Goal: Task Accomplishment & Management: Use online tool/utility

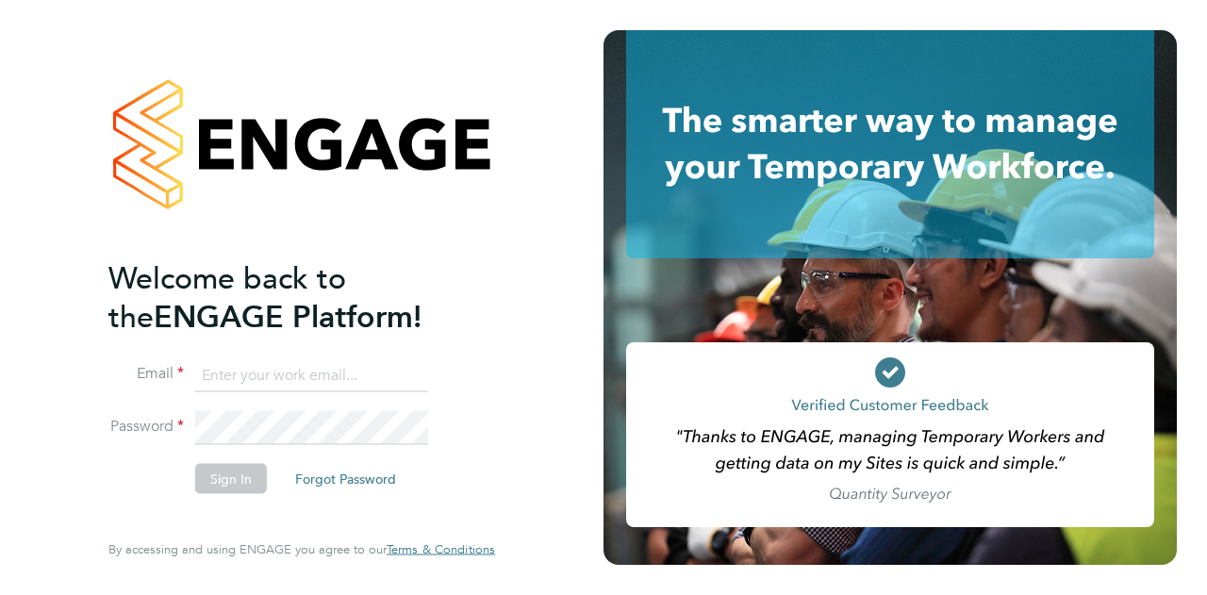
click at [247, 371] on input at bounding box center [311, 375] width 233 height 34
type input "frank.watts@wates.co.uk"
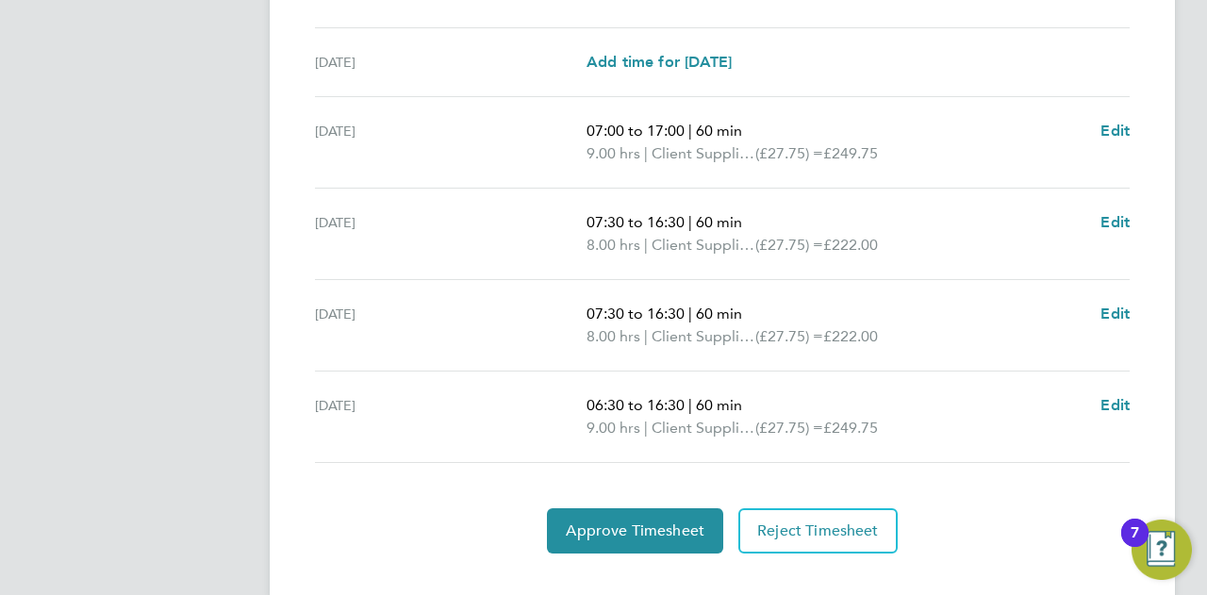
scroll to position [755, 0]
click at [989, 515] on div "Approve Timesheet Reject Timesheet" at bounding box center [722, 529] width 830 height 45
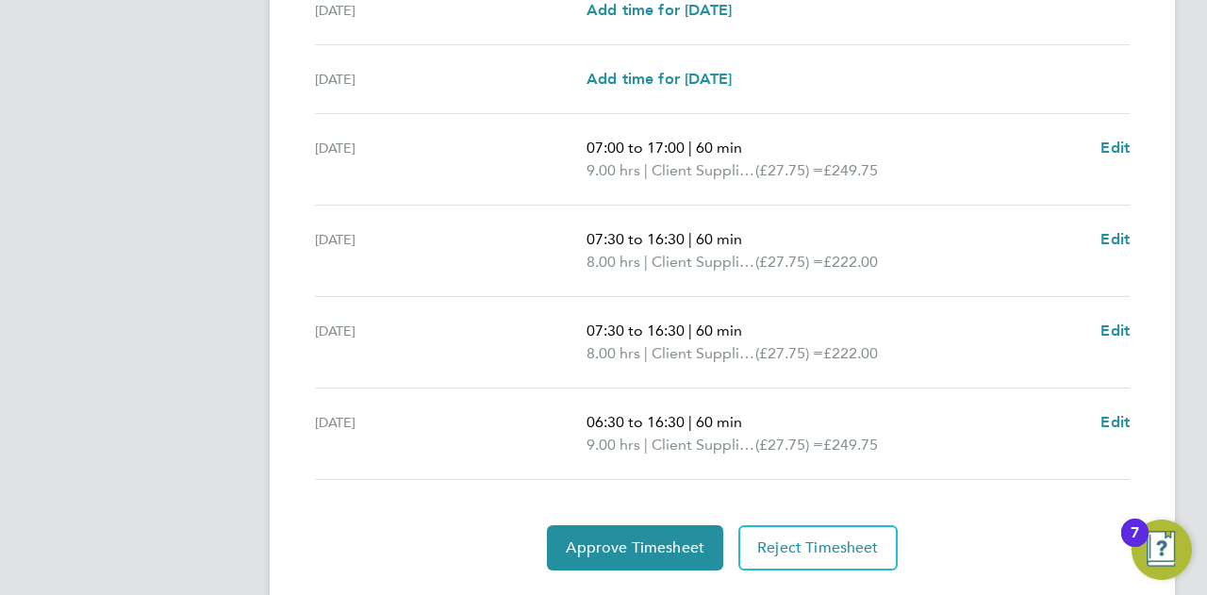
scroll to position [783, 0]
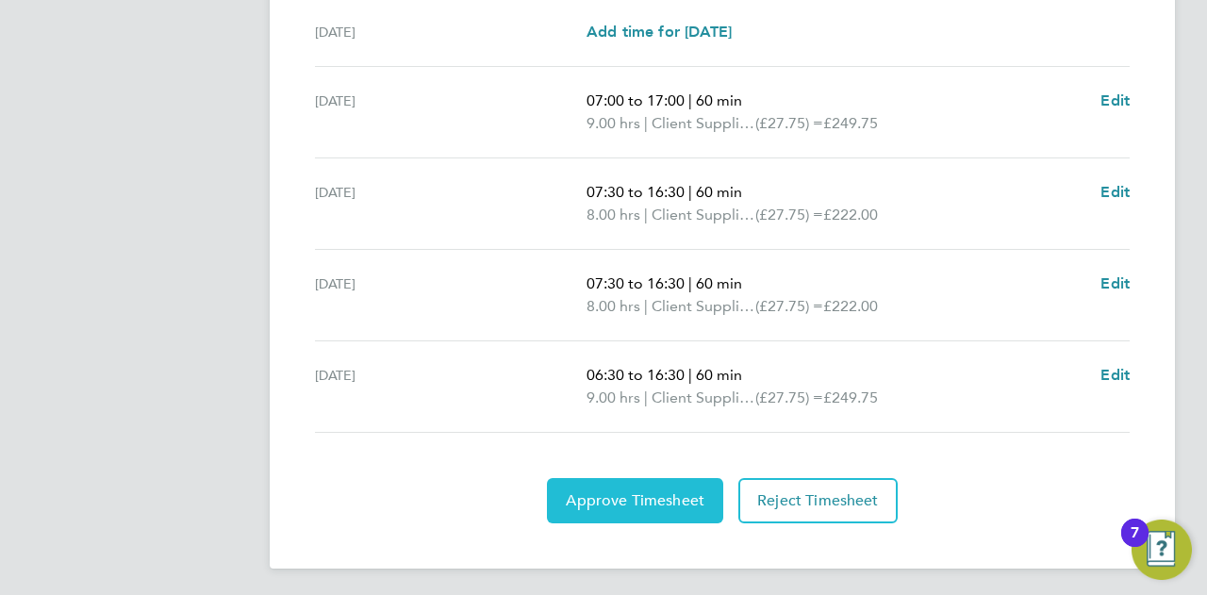
click at [623, 503] on span "Approve Timesheet" at bounding box center [635, 500] width 139 height 19
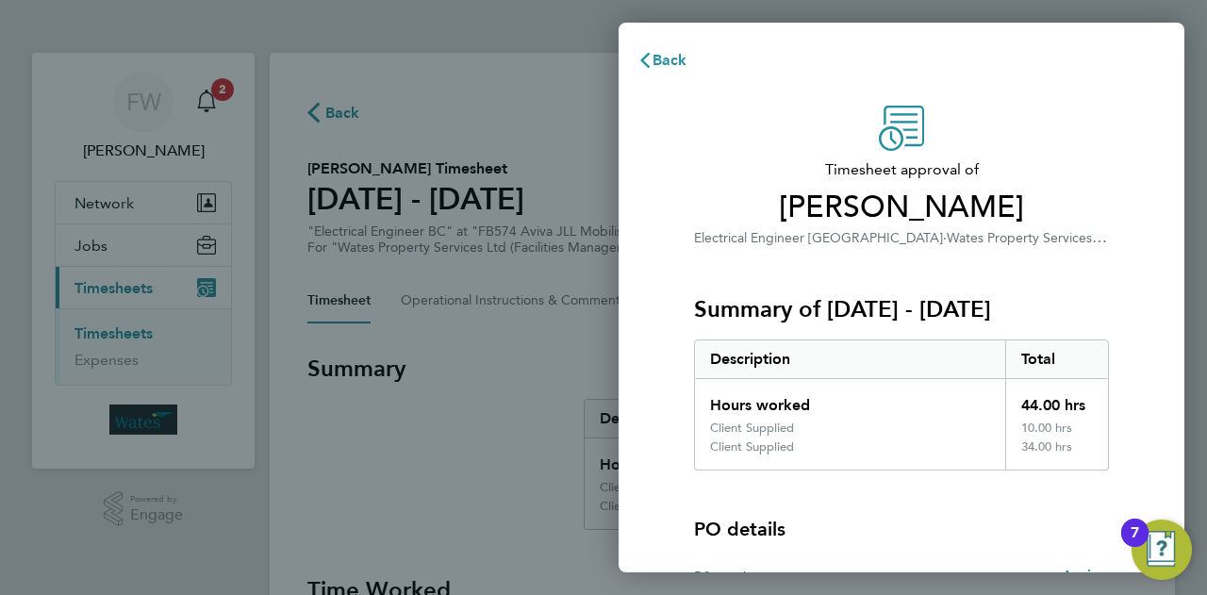
click at [685, 440] on div "Timesheet approval of Tre Braithwaite Electrical Engineer BC · Wates Property S…" at bounding box center [902, 426] width 460 height 641
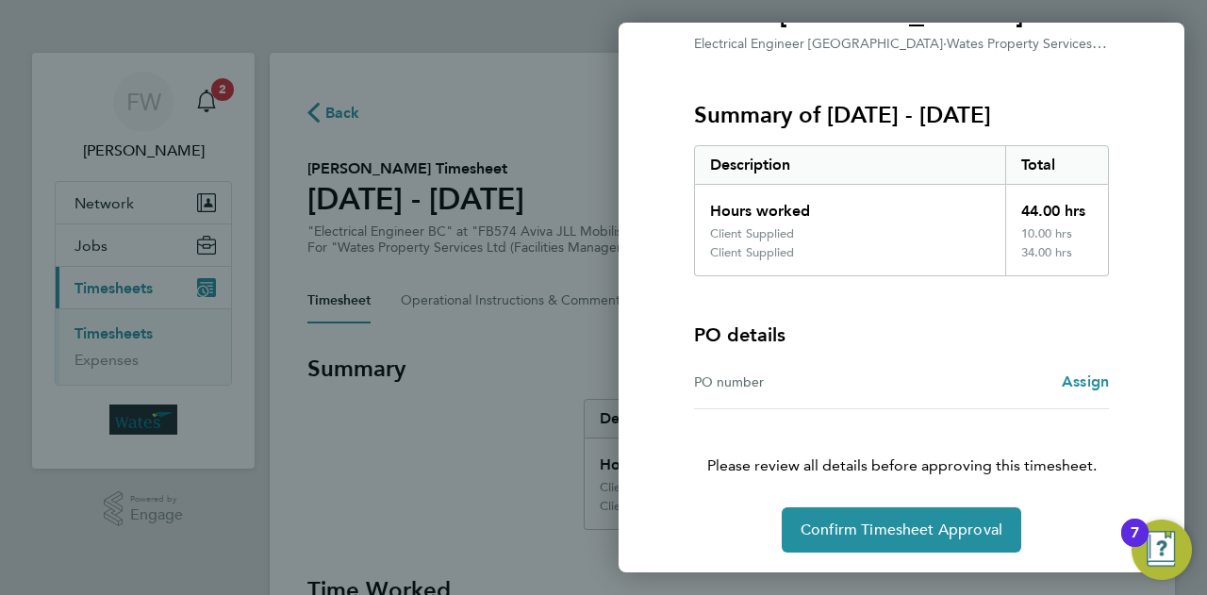
scroll to position [195, 0]
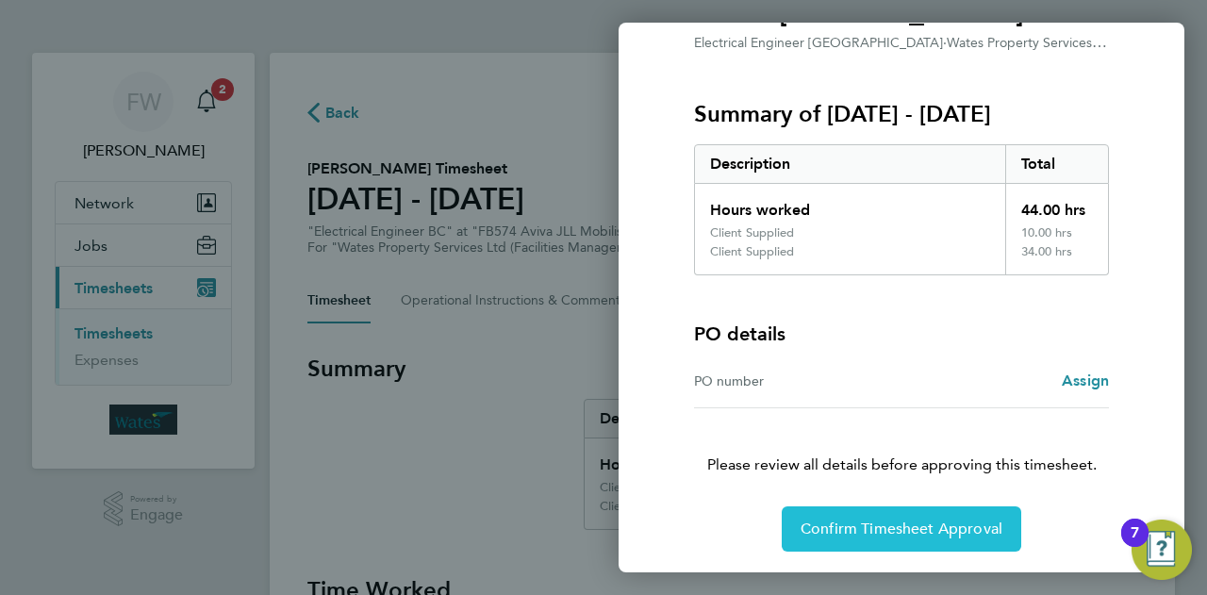
click at [917, 537] on button "Confirm Timesheet Approval" at bounding box center [902, 529] width 240 height 45
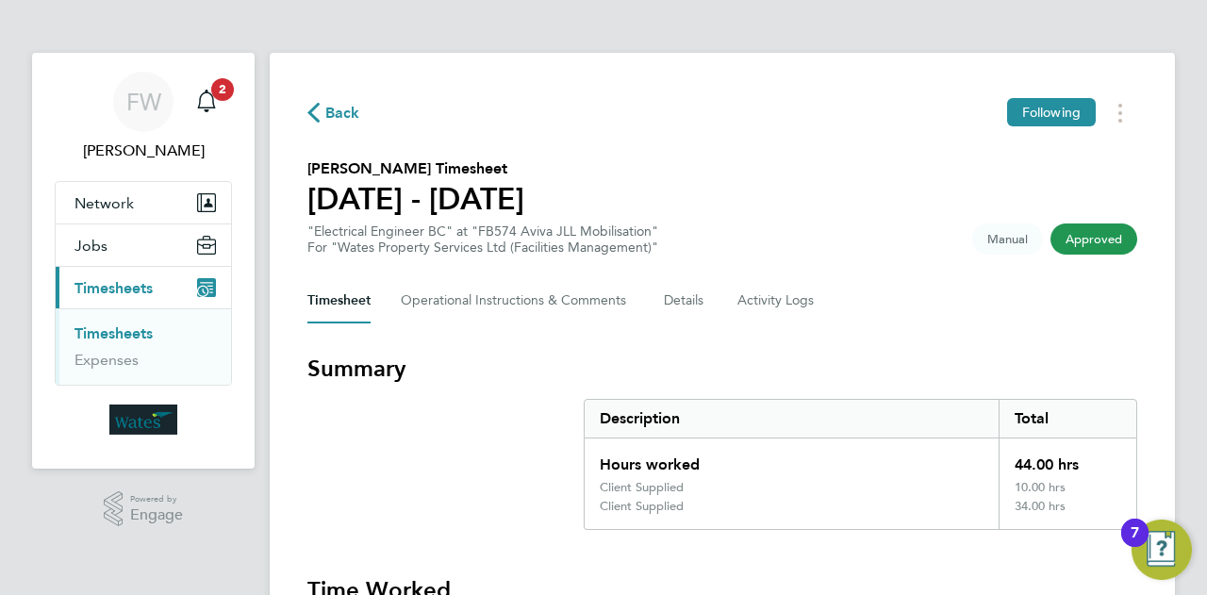
click at [904, 374] on h3 "Summary" at bounding box center [722, 369] width 830 height 30
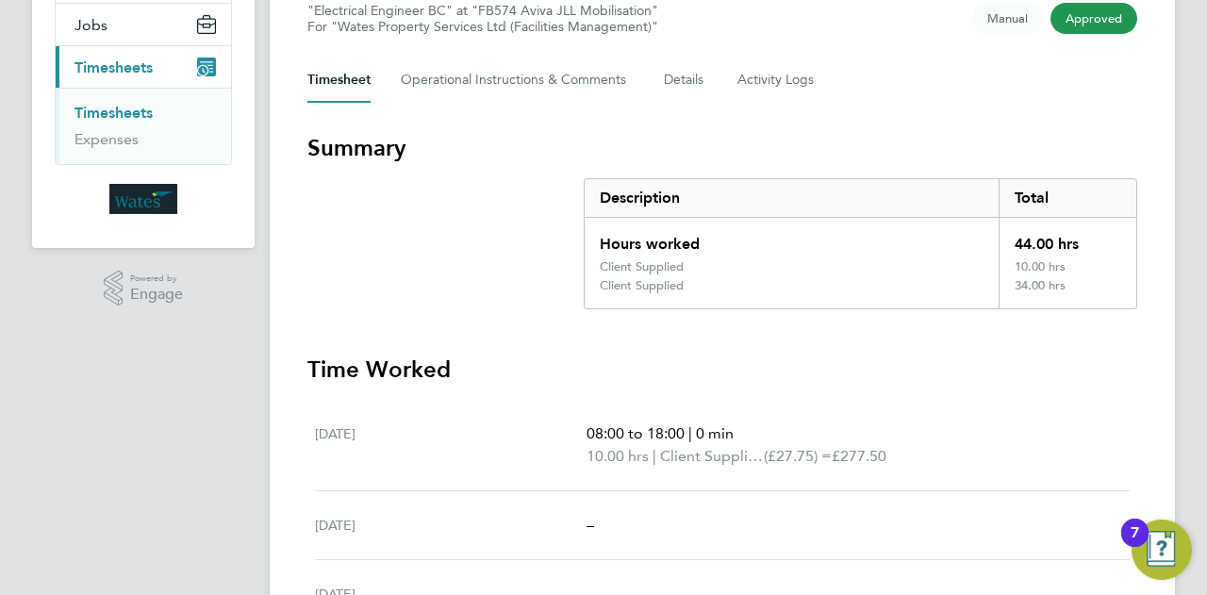
scroll to position [415, 0]
